Goal: Find specific page/section: Find specific page/section

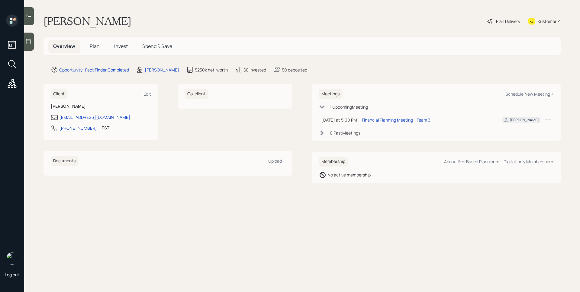
click at [99, 46] on span "Plan" at bounding box center [95, 46] width 10 height 7
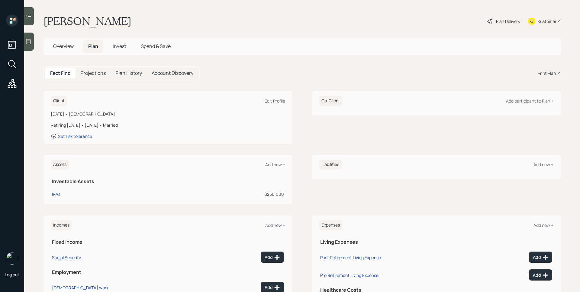
click at [29, 40] on icon at bounding box center [28, 42] width 6 height 6
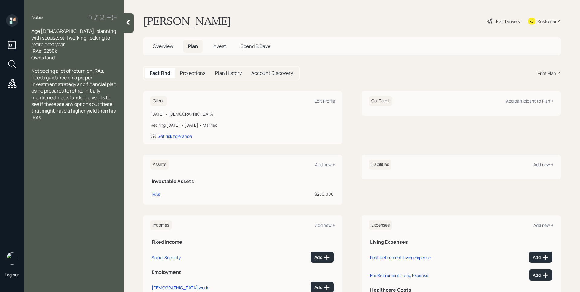
click at [168, 44] on span "Overview" at bounding box center [163, 46] width 21 height 7
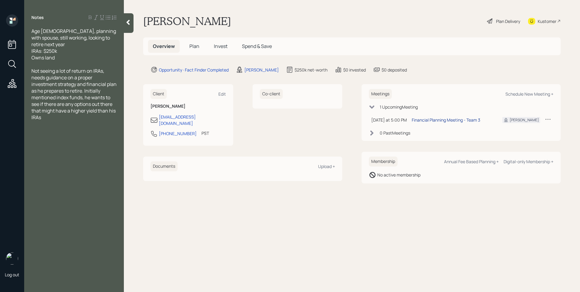
click at [451, 119] on div "Financial Planning Meeting - Team 3" at bounding box center [446, 120] width 69 height 6
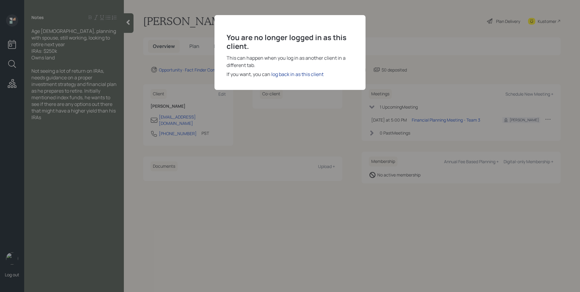
click at [310, 76] on div "log back in as this client" at bounding box center [297, 74] width 52 height 7
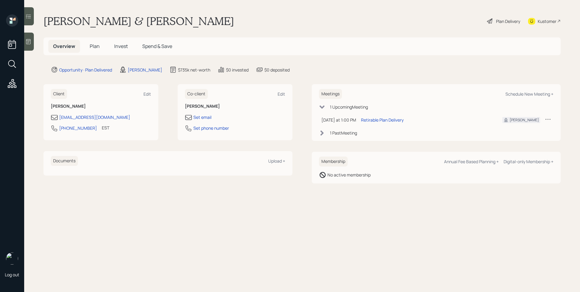
click at [504, 25] on div "Plan Delivery" at bounding box center [503, 20] width 34 height 13
